Goal: Task Accomplishment & Management: Understand process/instructions

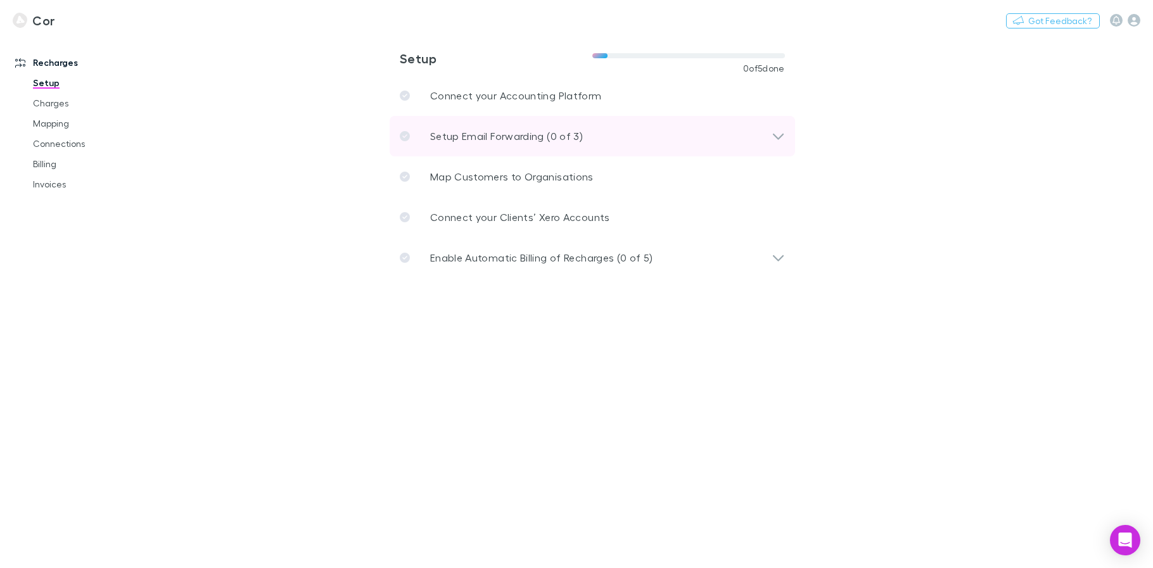
click at [456, 136] on p "Setup Email Forwarding (0 of 3)" at bounding box center [506, 136] width 153 height 15
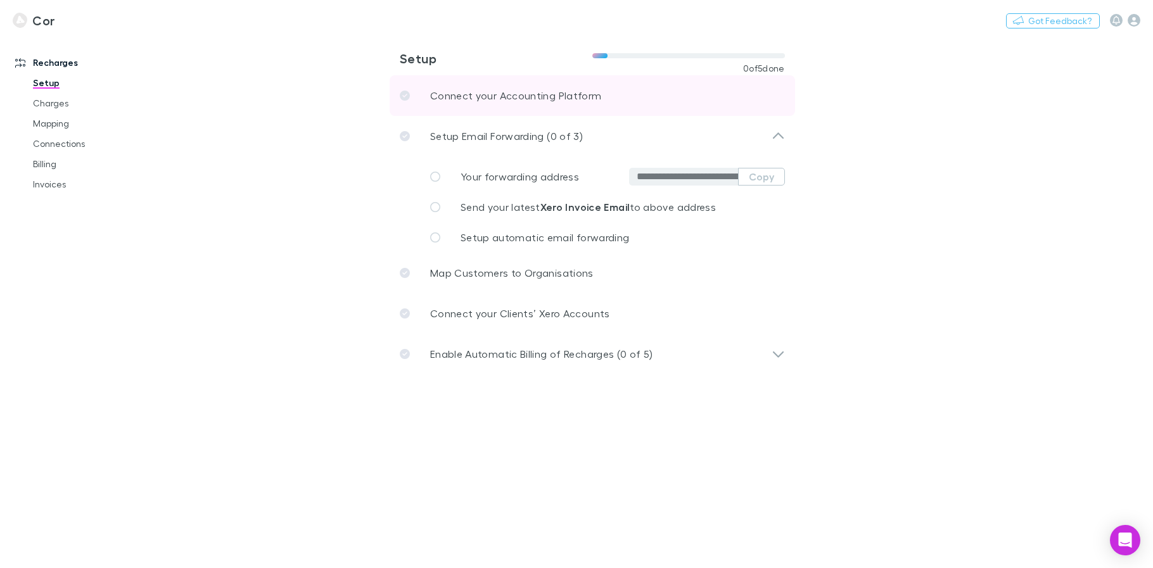
click at [458, 104] on link "Connect your Accounting Platform" at bounding box center [591, 95] width 405 height 41
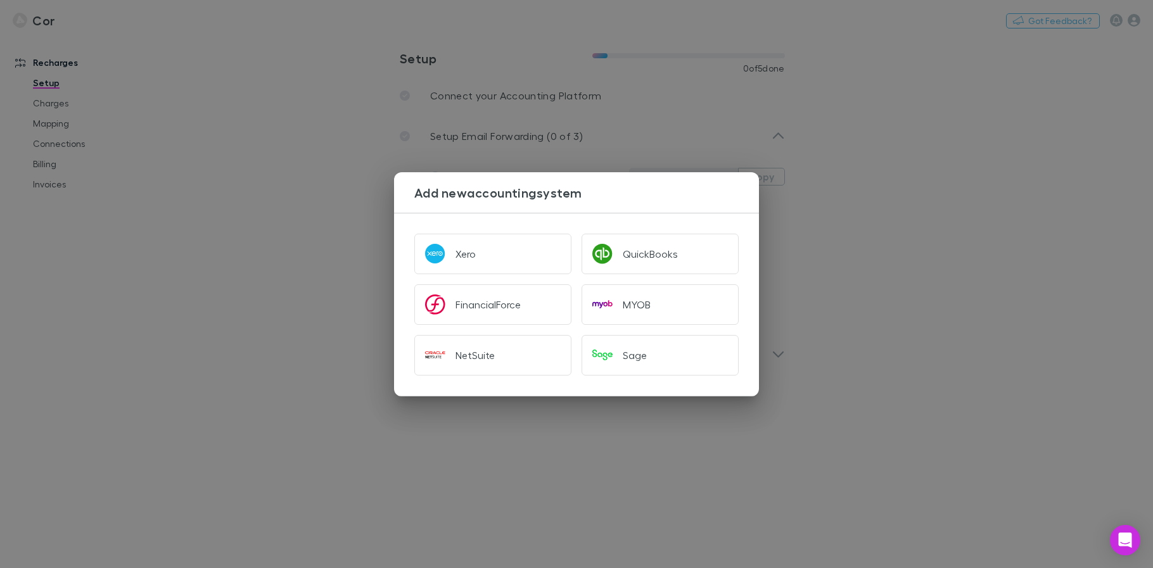
click at [522, 117] on div "Add new accounting system Xero QuickBooks FinancialForce MYOB NetSuite Sage" at bounding box center [576, 284] width 1153 height 568
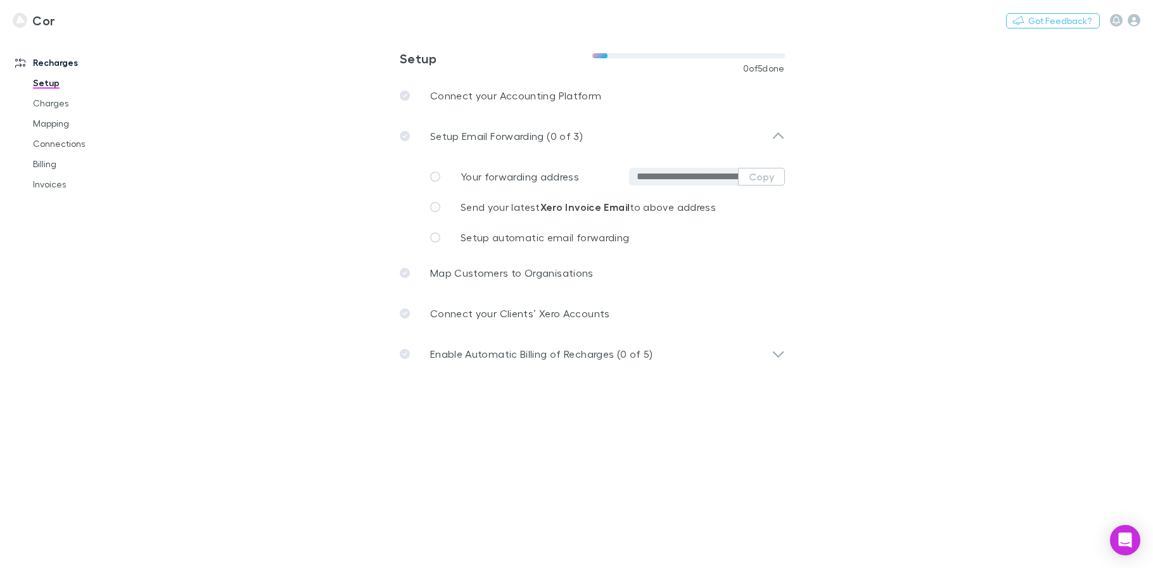
click at [433, 177] on icon at bounding box center [435, 177] width 10 height 10
click at [430, 209] on icon at bounding box center [435, 207] width 10 height 10
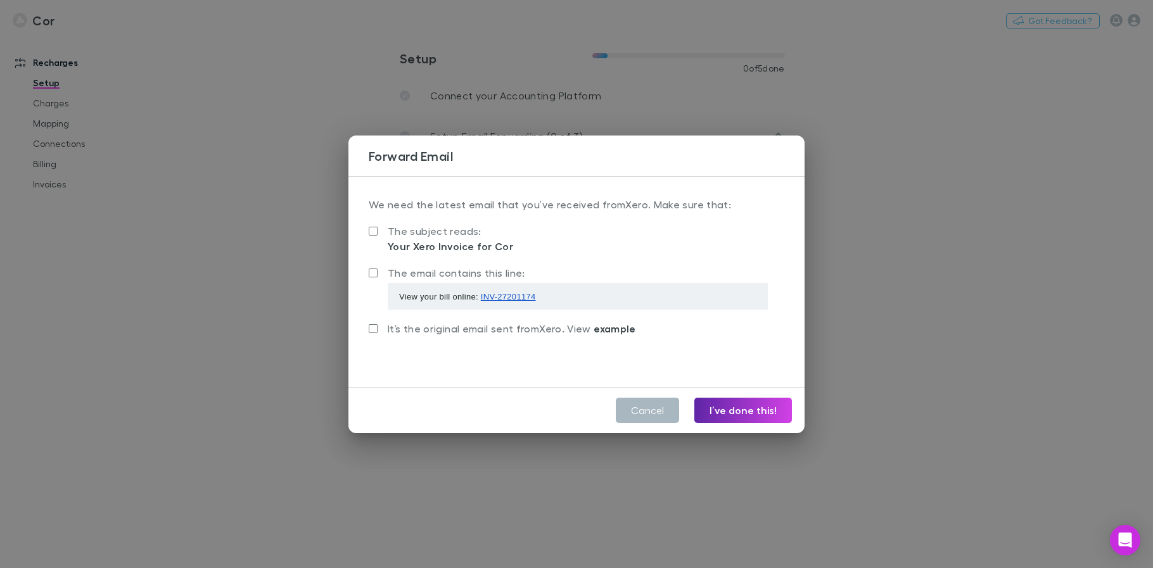
click at [643, 414] on button "Cancel" at bounding box center [647, 410] width 63 height 25
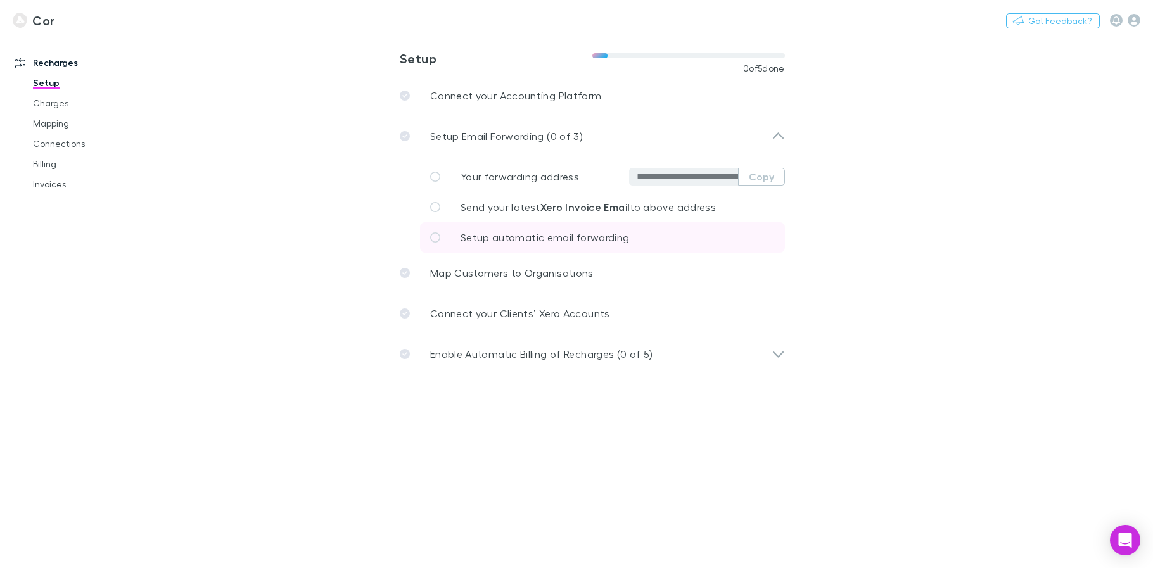
click at [652, 243] on link "Setup automatic email forwarding" at bounding box center [602, 237] width 365 height 30
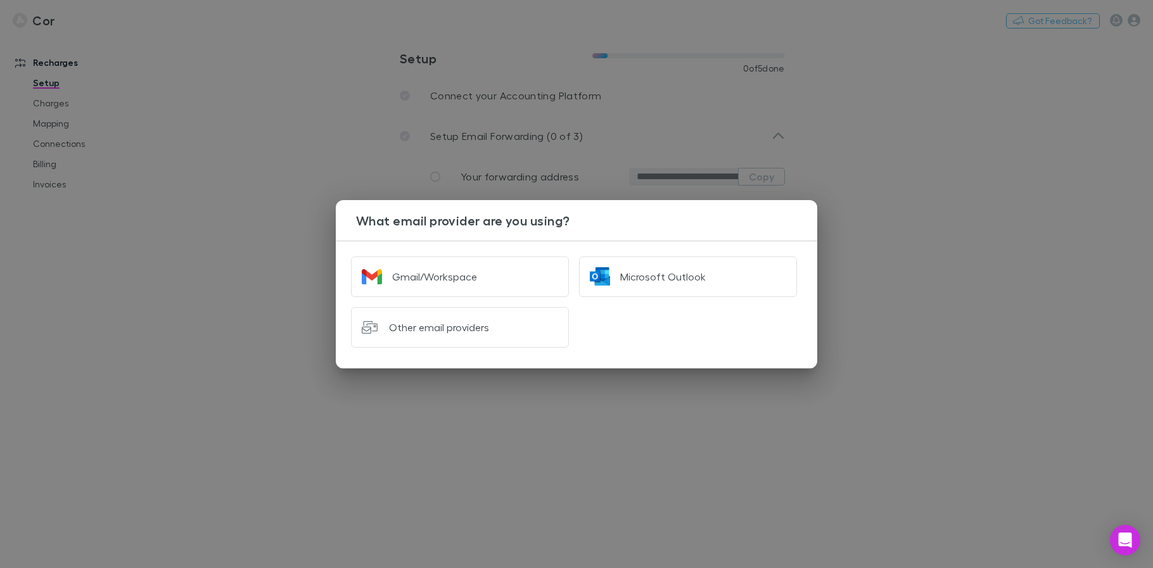
click at [638, 180] on div "What email provider are you using? Gmail/Workspace Microsoft Outlook Other emai…" at bounding box center [576, 284] width 1153 height 568
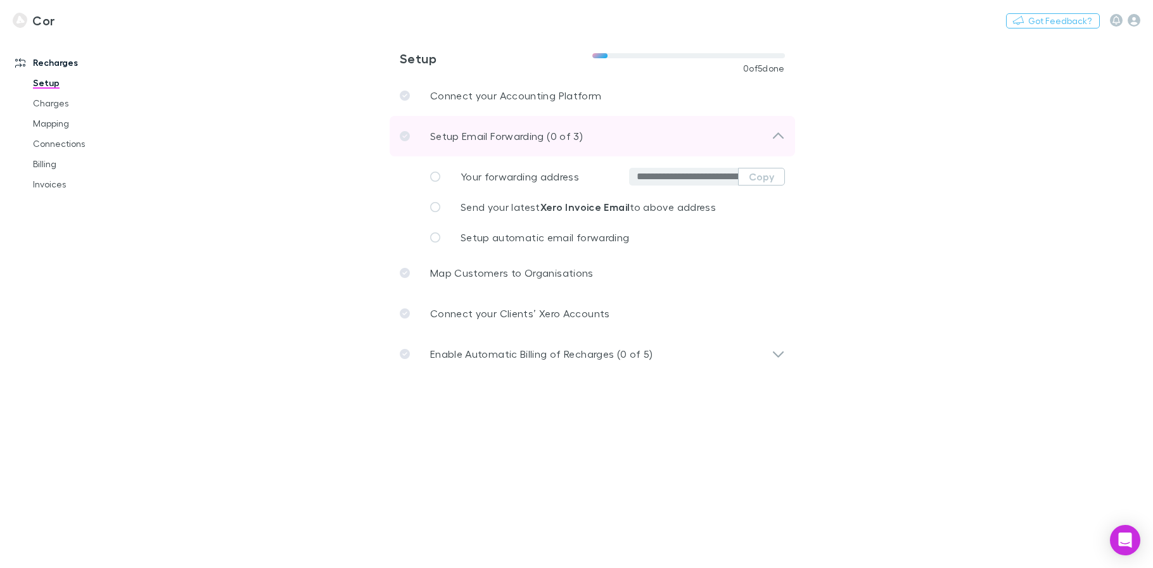
click at [784, 131] on div "Setup Email Forwarding (0 of 3)" at bounding box center [591, 136] width 405 height 41
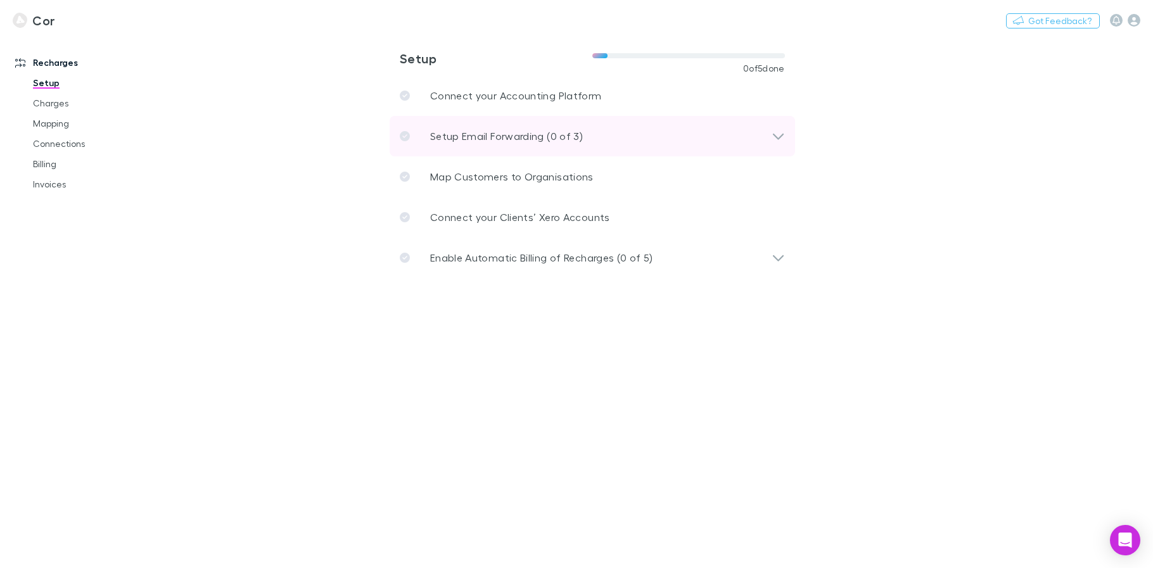
click at [617, 155] on div "Setup Email Forwarding (0 of 3)" at bounding box center [591, 136] width 405 height 41
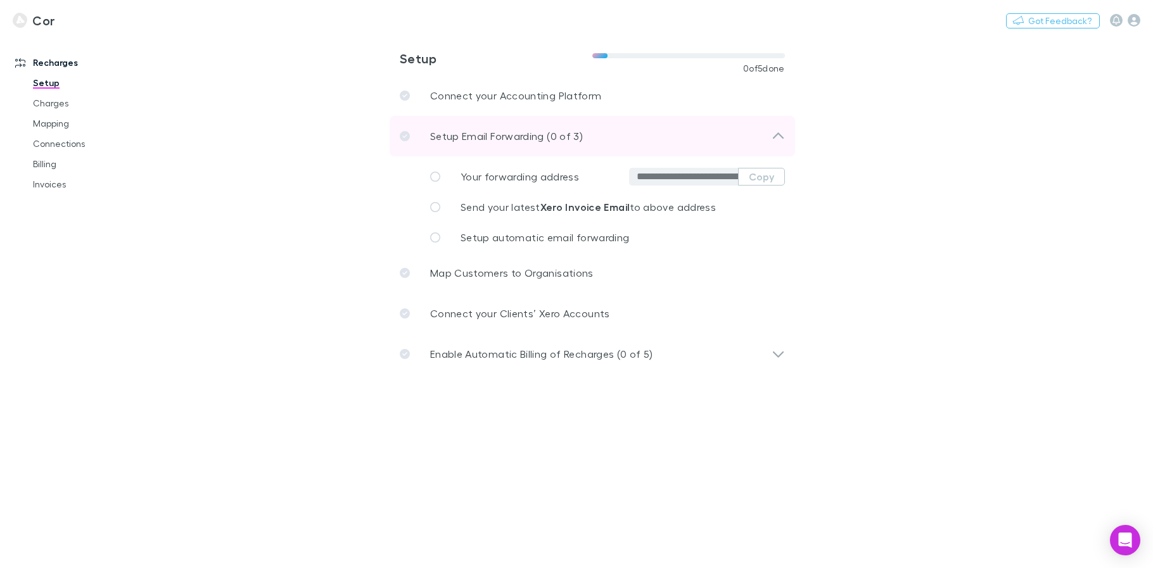
click at [623, 137] on div "Setup Email Forwarding (0 of 3)" at bounding box center [586, 136] width 372 height 15
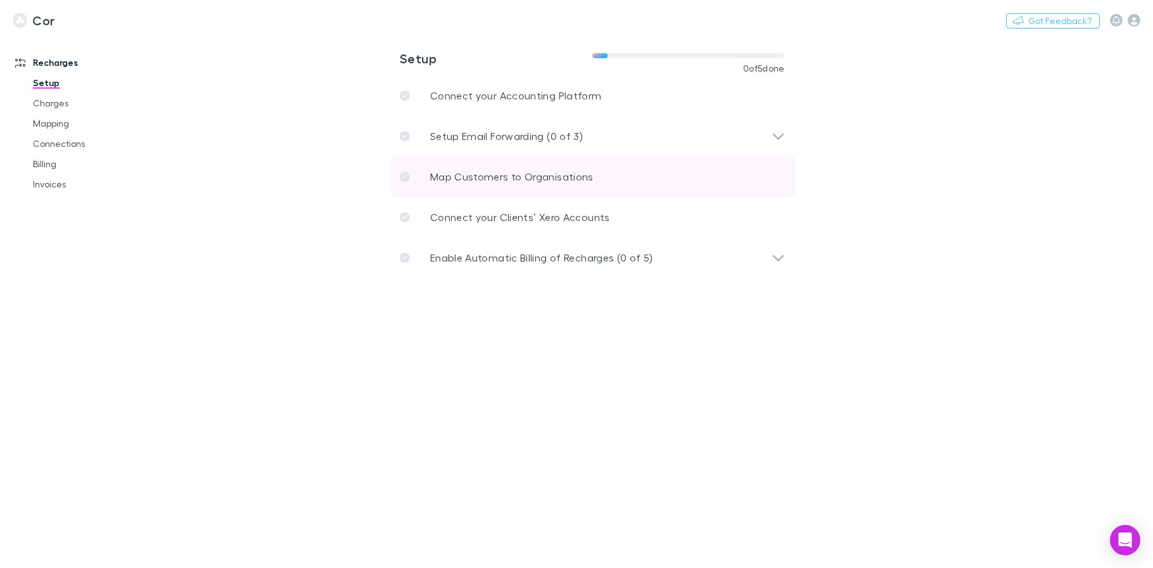
click at [594, 178] on link "Map Customers to Organisations" at bounding box center [591, 176] width 405 height 41
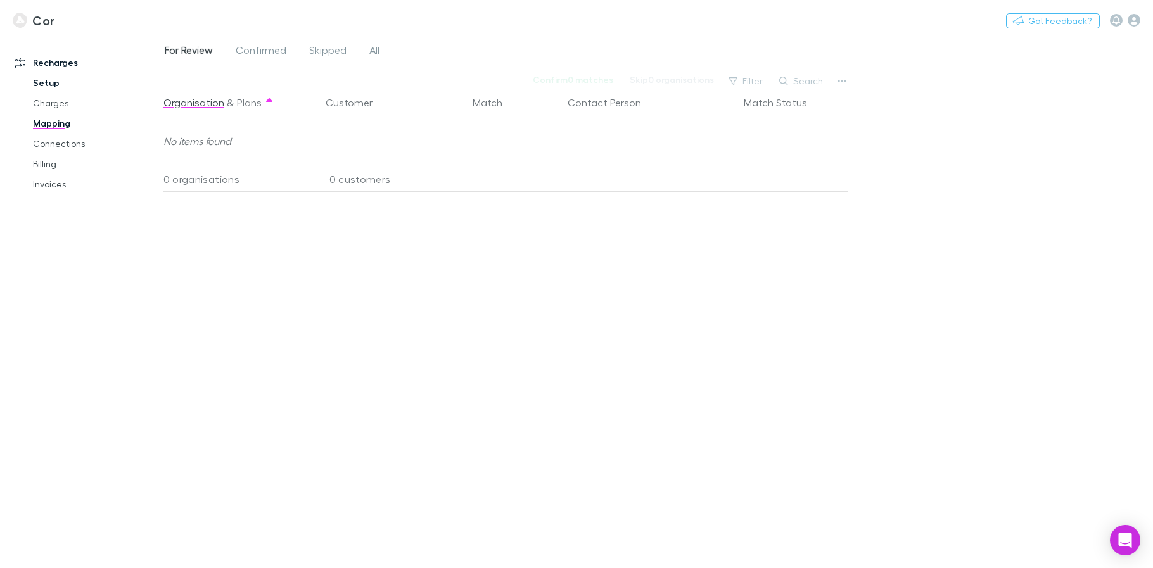
click at [46, 75] on link "Setup" at bounding box center [90, 83] width 141 height 20
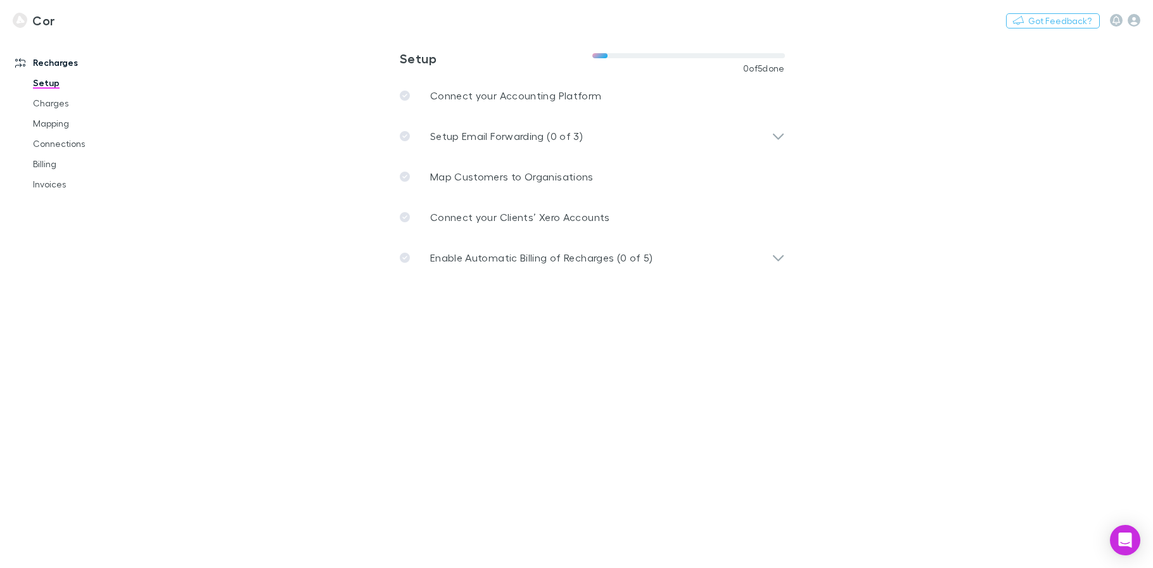
click at [549, 548] on main "**********" at bounding box center [657, 301] width 989 height 533
